Goal: Information Seeking & Learning: Learn about a topic

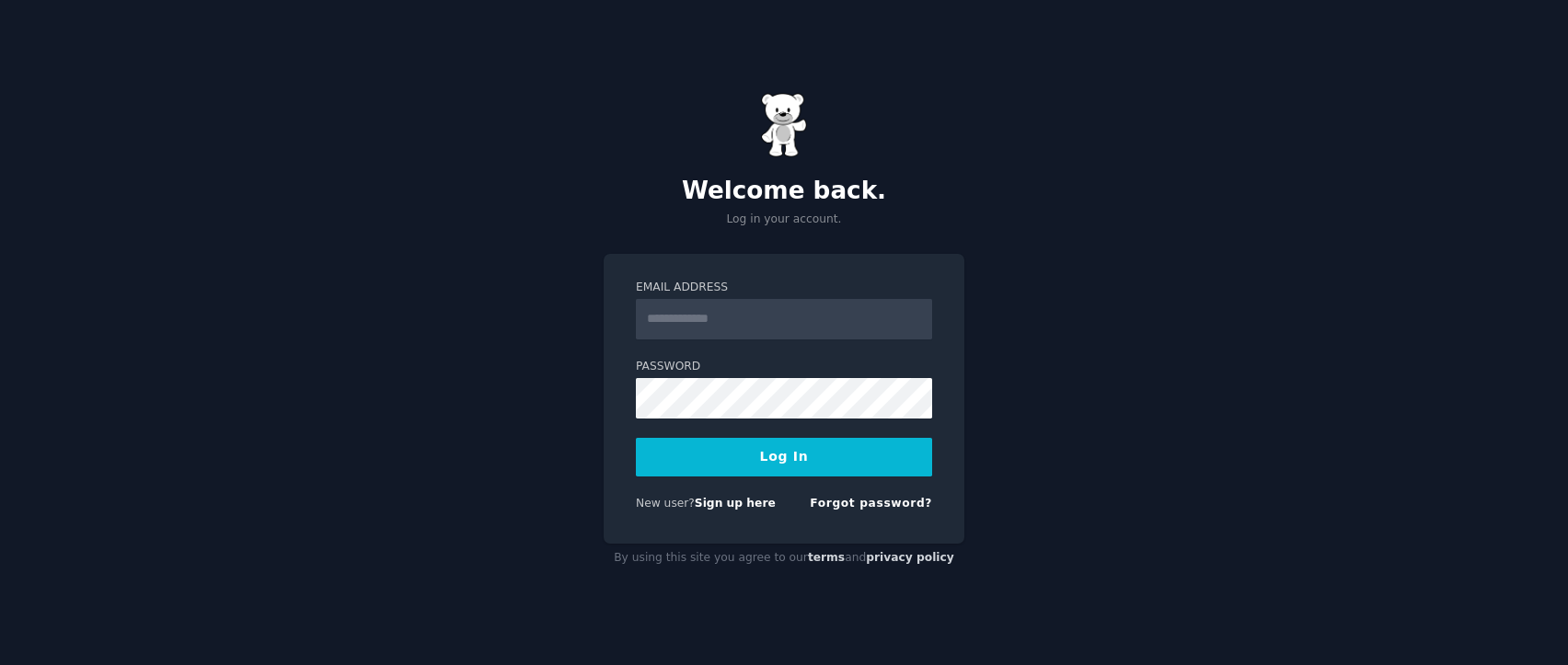
type input "**********"
click at [761, 459] on button "Log In" at bounding box center [784, 457] width 297 height 39
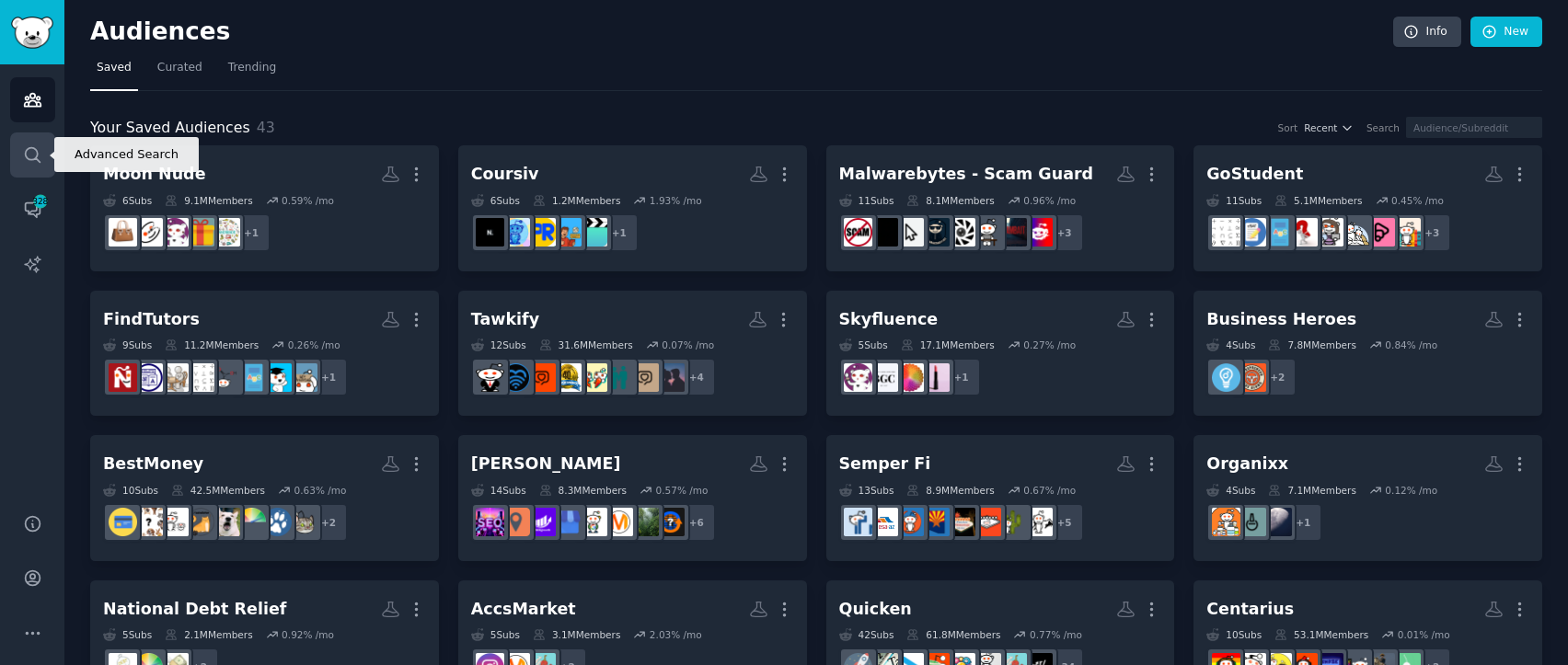
click at [35, 152] on icon "Sidebar" at bounding box center [33, 155] width 20 height 20
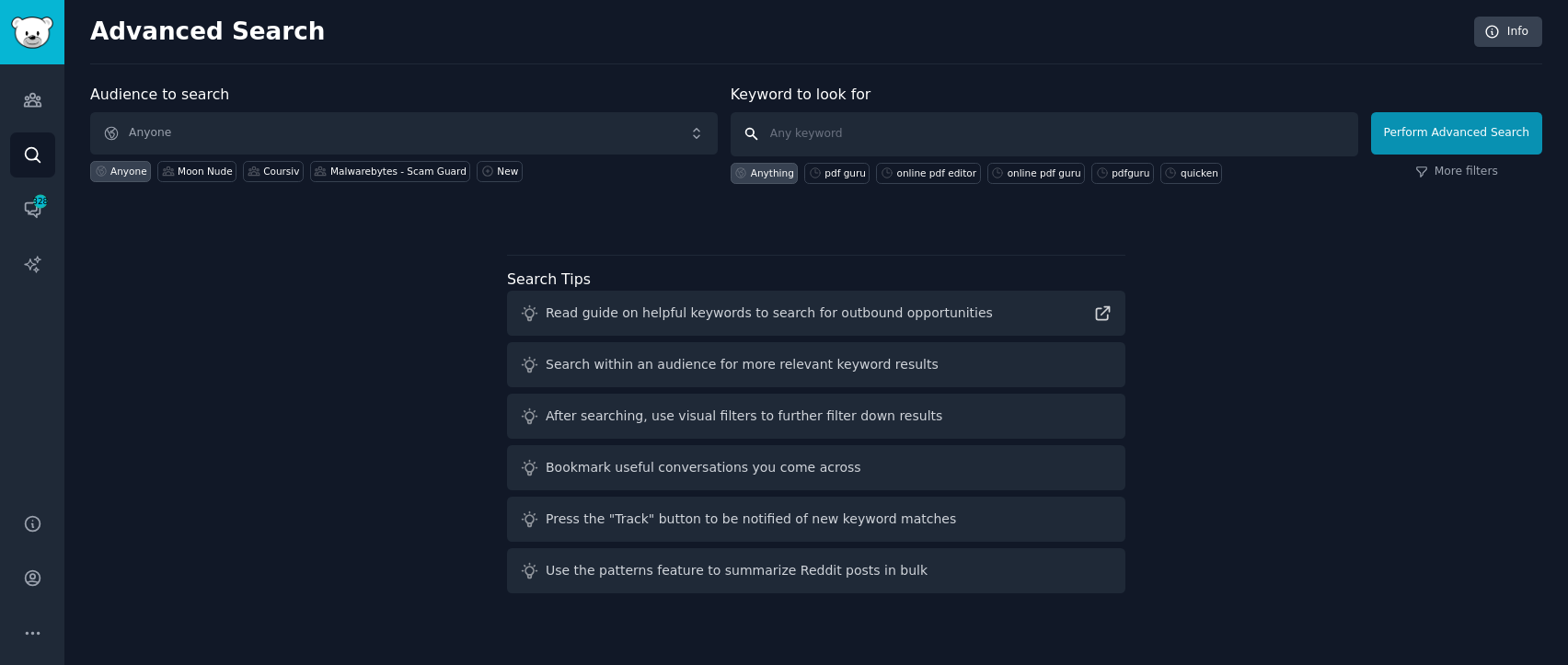
click at [1017, 124] on input "text" at bounding box center [1044, 134] width 628 height 44
type input "national debt relief"
click button "Perform Advanced Search" at bounding box center [1456, 133] width 171 height 42
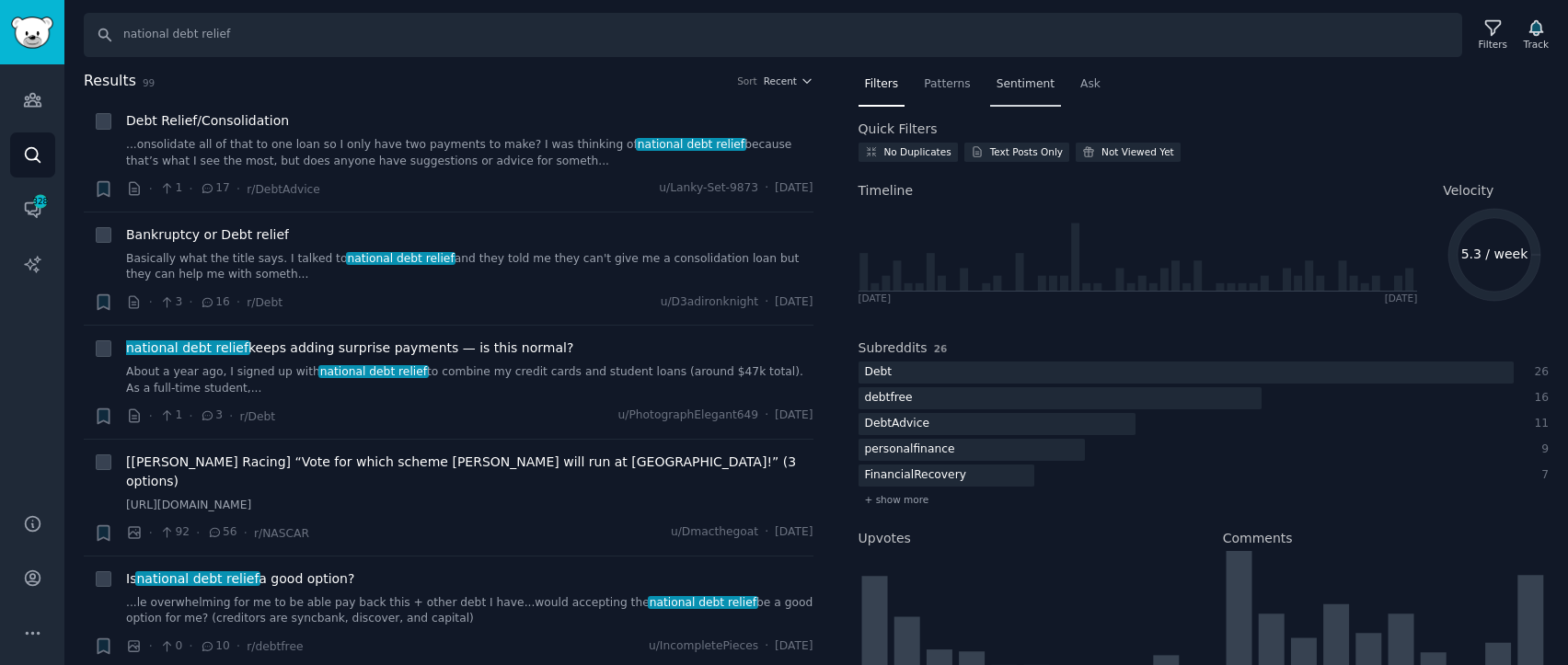
click at [1045, 91] on span "Sentiment" at bounding box center [1025, 84] width 58 height 17
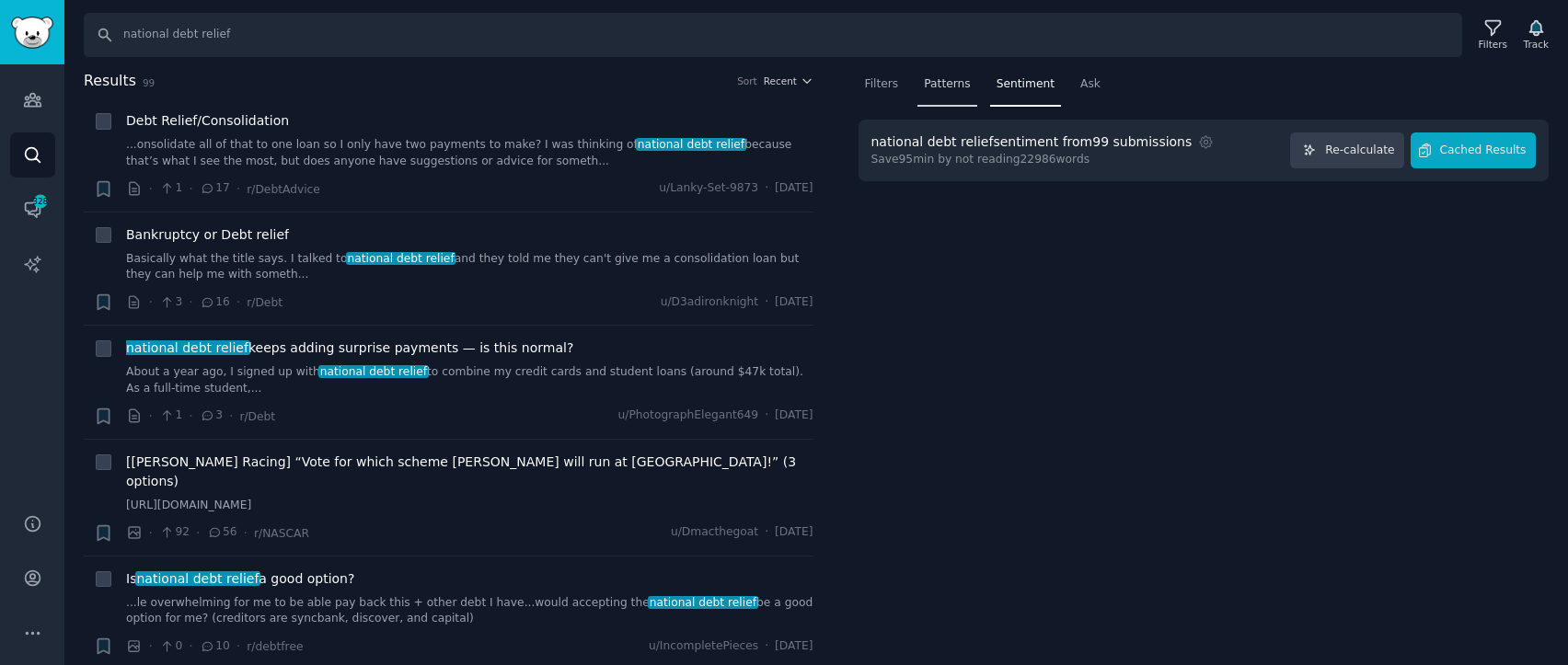
click at [926, 80] on span "Patterns" at bounding box center [947, 84] width 46 height 17
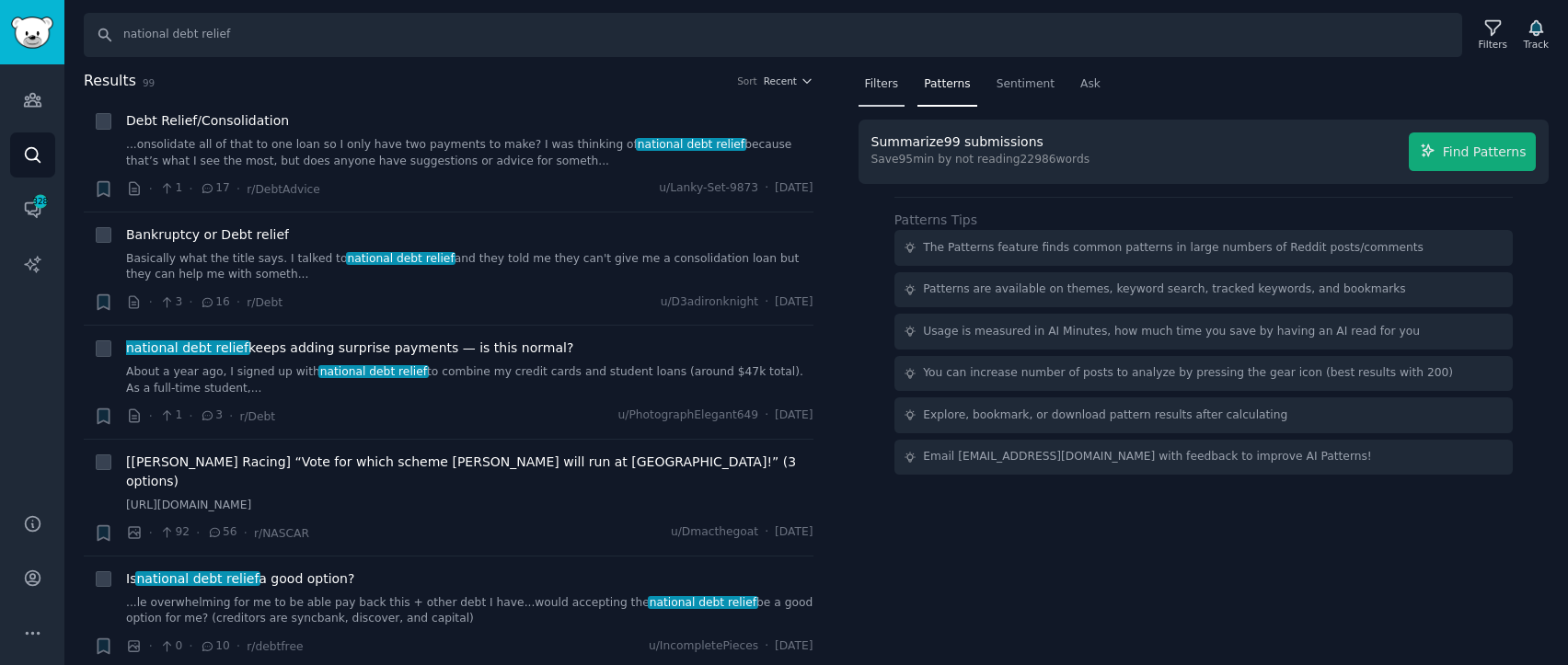
click at [886, 86] on span "Filters" at bounding box center [882, 84] width 34 height 17
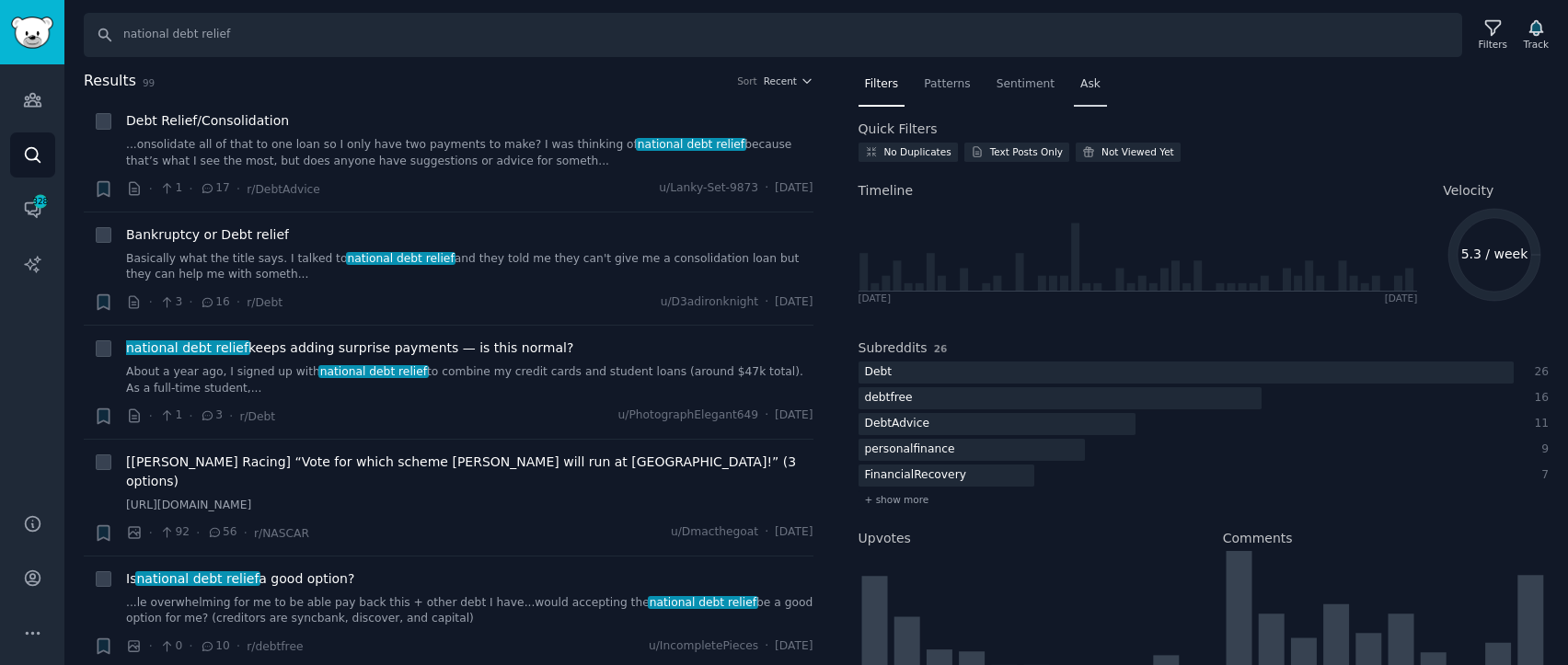
click at [1095, 87] on span "Ask" at bounding box center [1090, 84] width 20 height 17
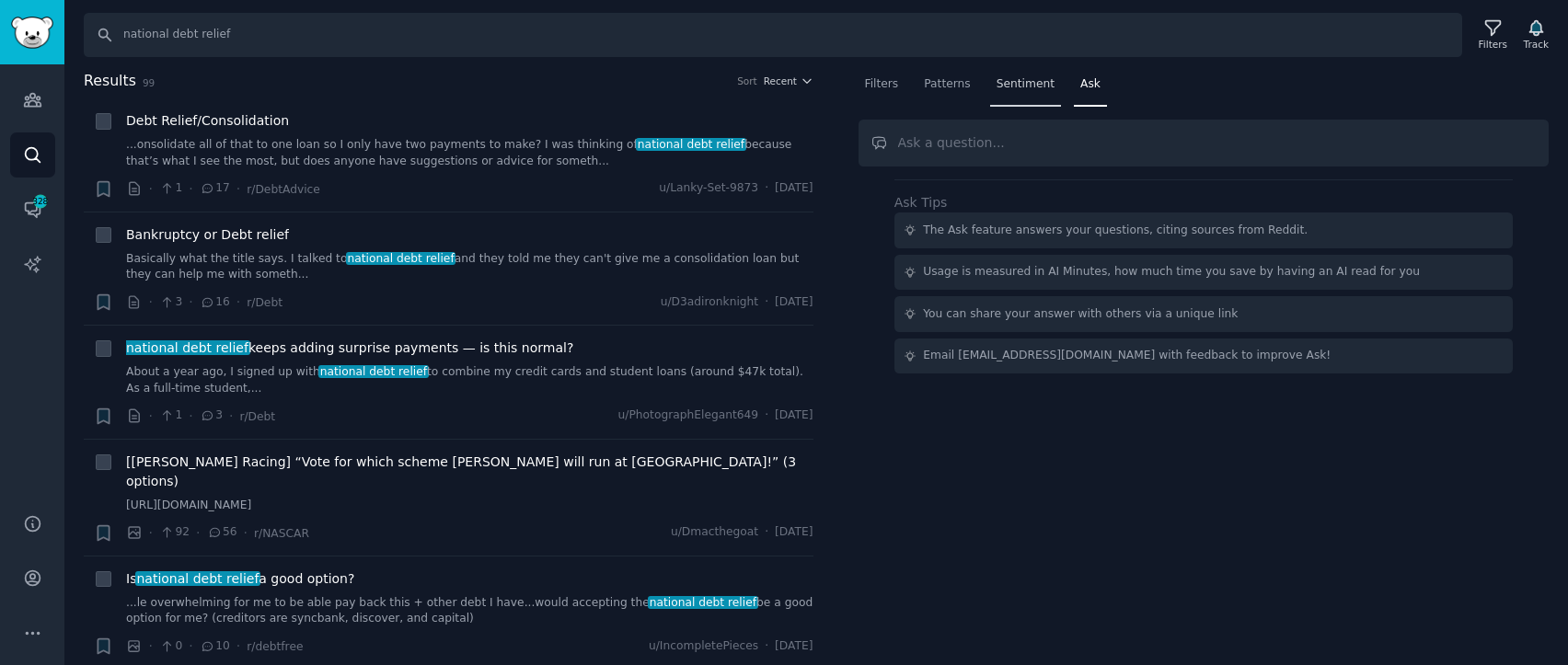
click at [1051, 89] on div "Sentiment" at bounding box center [1026, 89] width 71 height 38
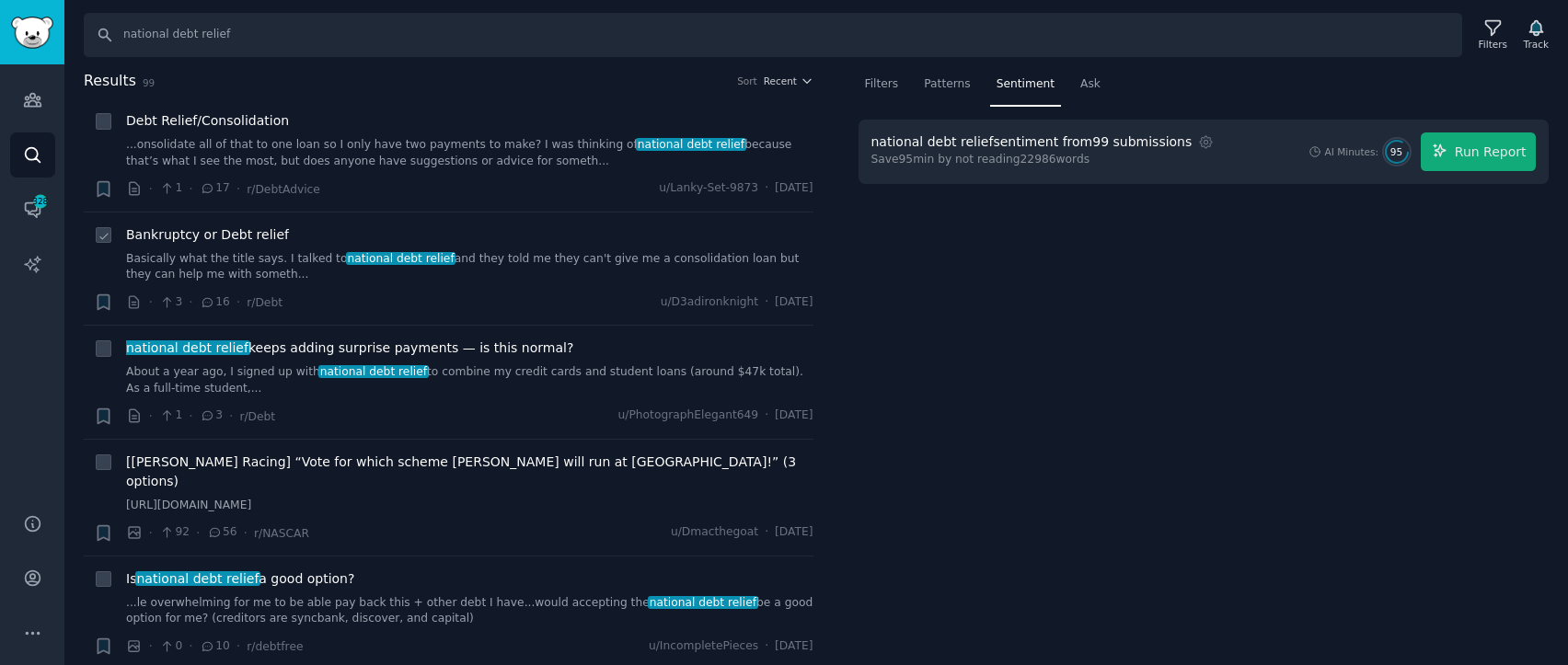
click at [493, 264] on link "Basically what the title says. I talked to national debt relief and they told m…" at bounding box center [470, 267] width 687 height 33
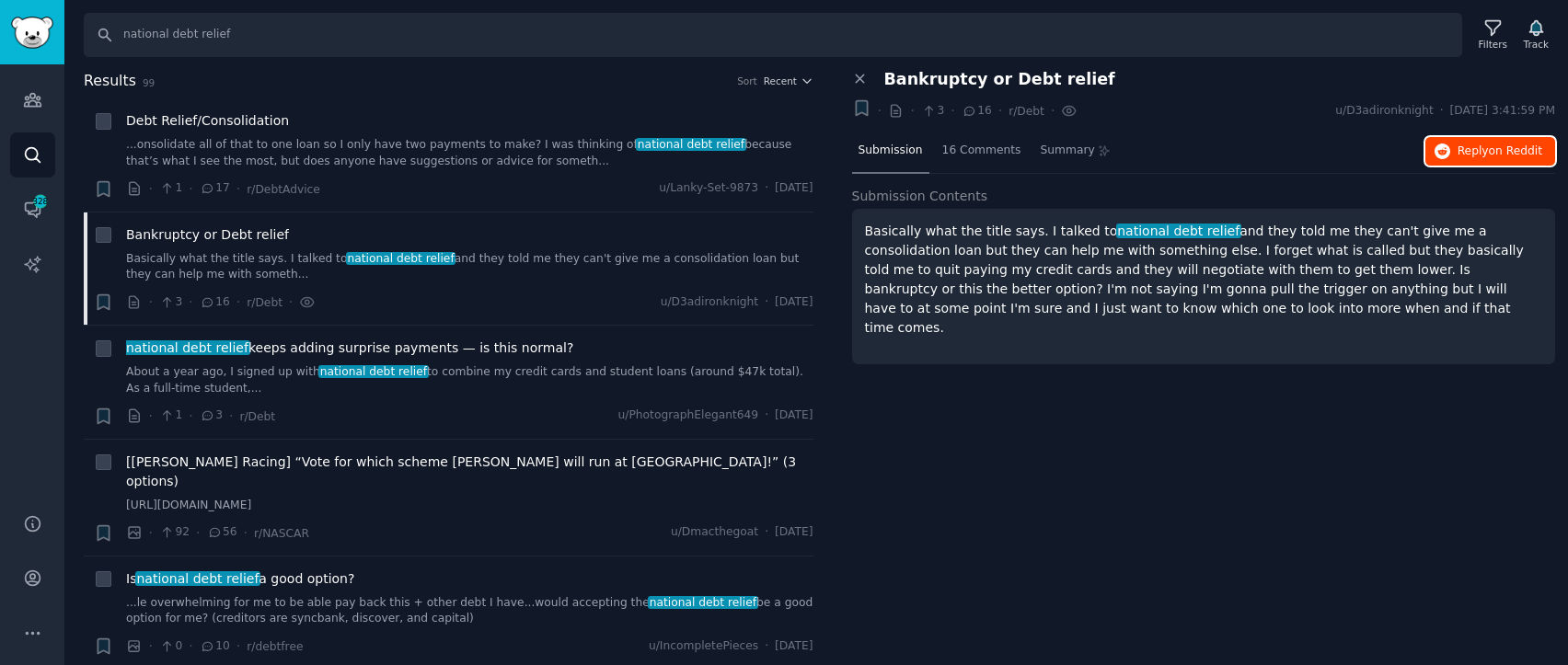
click at [1524, 144] on span "on Reddit" at bounding box center [1516, 150] width 53 height 13
